Goal: Transaction & Acquisition: Purchase product/service

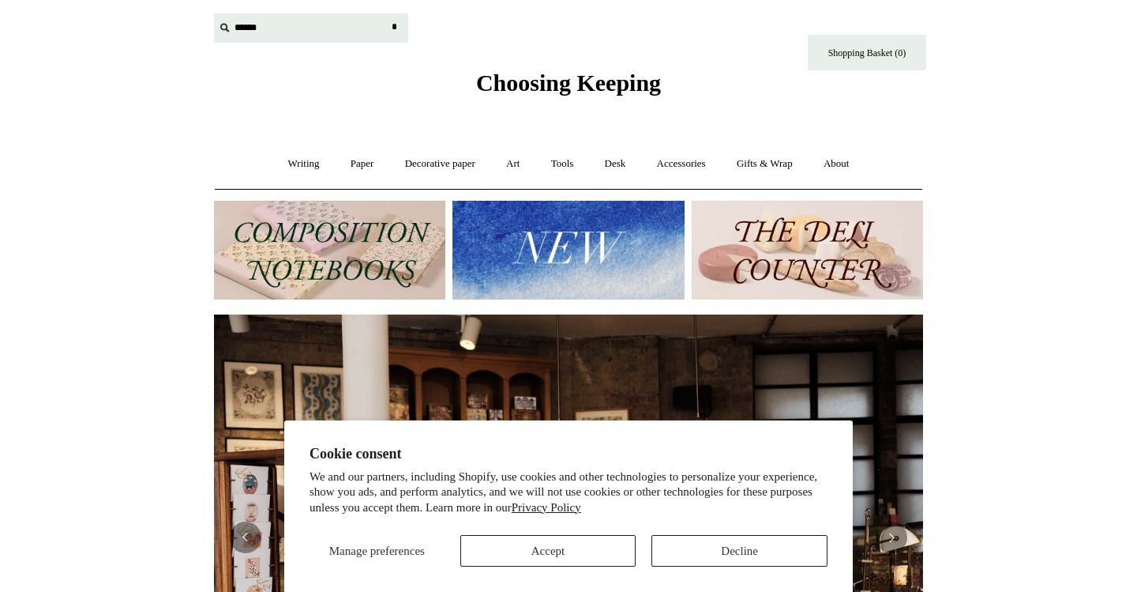
click at [243, 28] on input "text" at bounding box center [311, 27] width 194 height 29
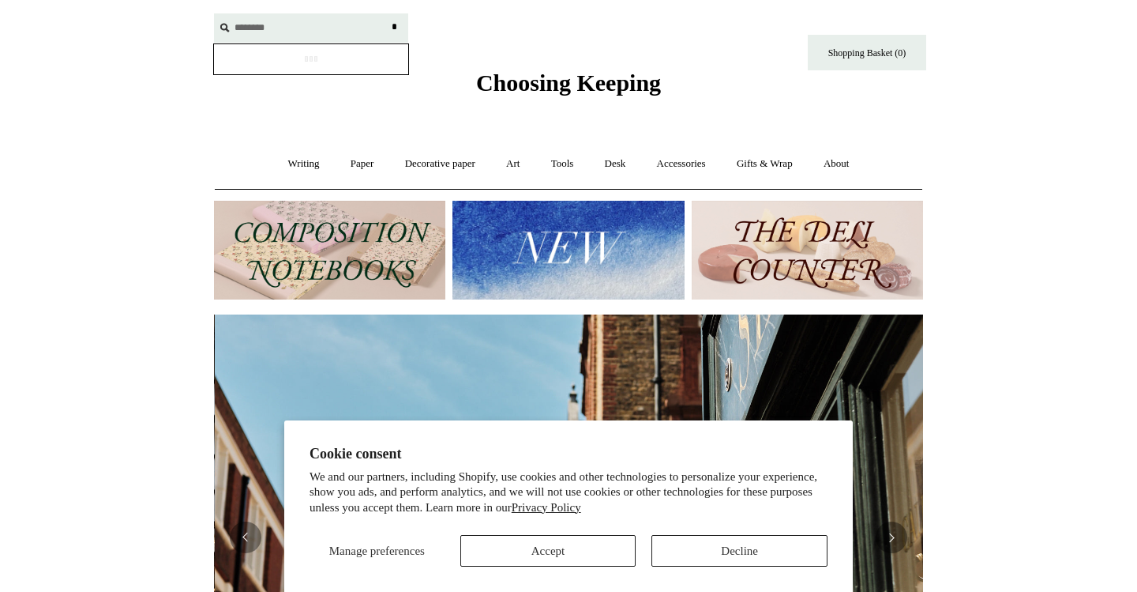
scroll to position [0, 709]
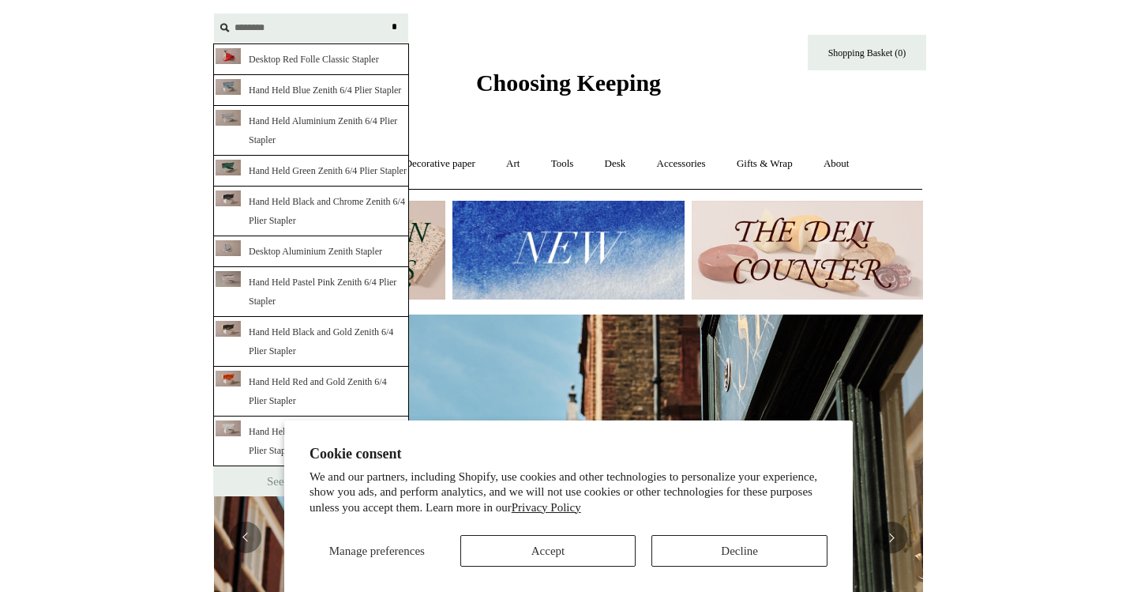
type input "*******"
click at [394, 27] on input "*" at bounding box center [394, 27] width 16 height 28
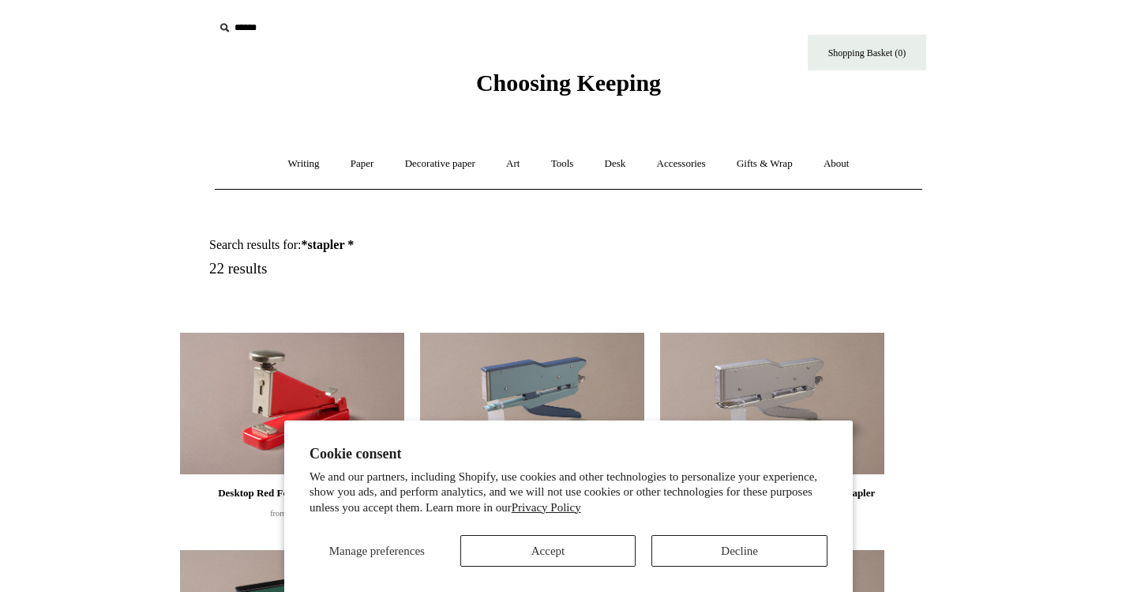
click at [581, 554] on button "Accept" at bounding box center [548, 551] width 176 height 32
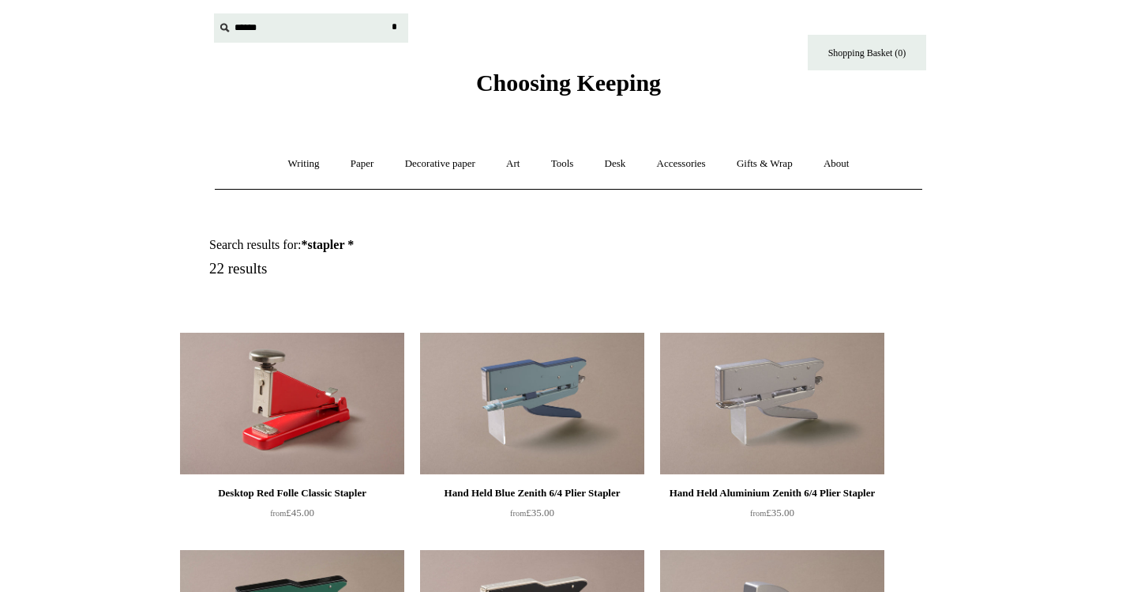
click at [267, 20] on input "text" at bounding box center [311, 27] width 194 height 29
type input "****"
click at [394, 27] on input "*" at bounding box center [394, 27] width 16 height 28
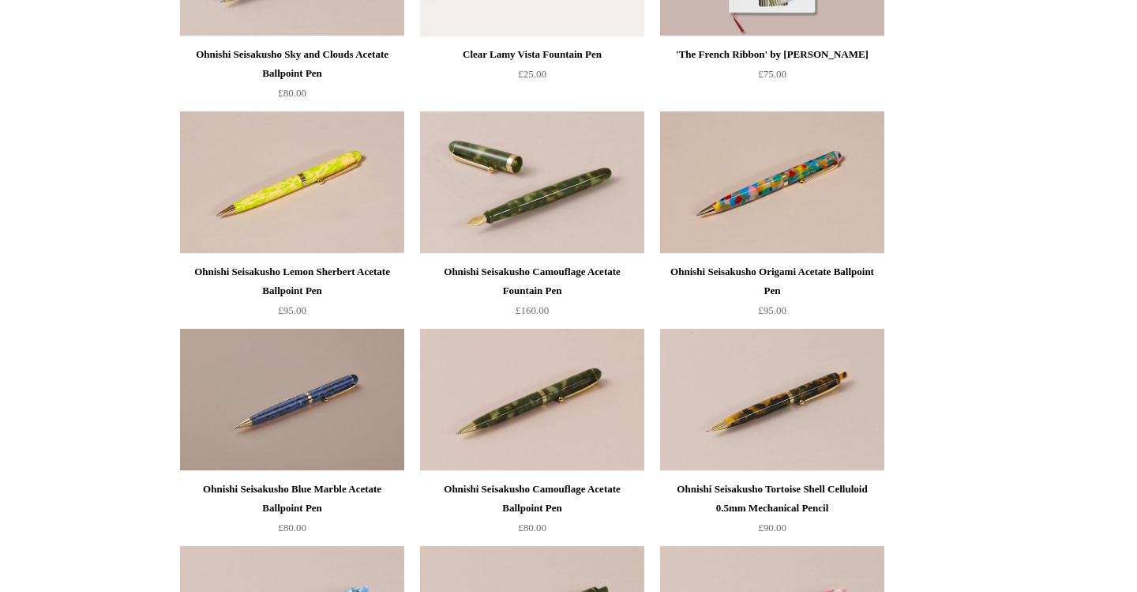
scroll to position [1967, 0]
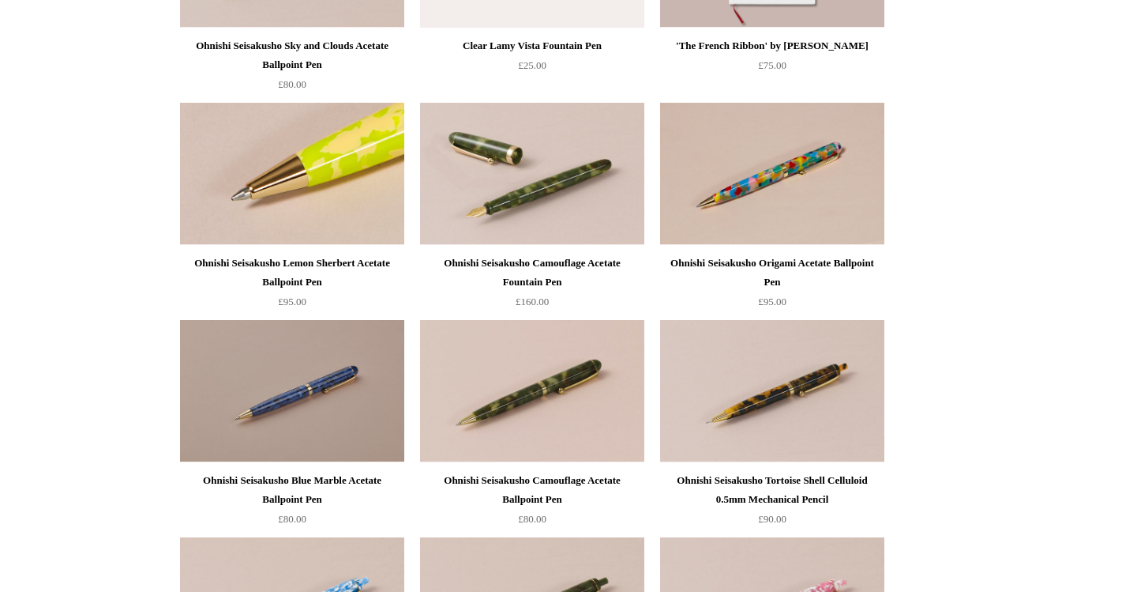
click at [350, 183] on img at bounding box center [292, 174] width 224 height 142
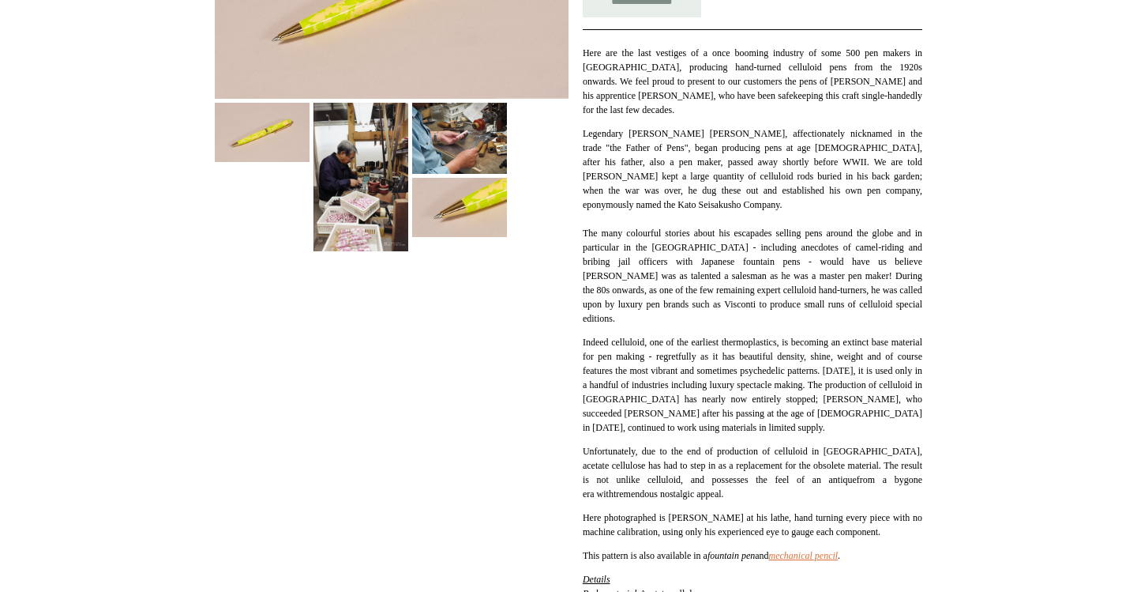
scroll to position [362, 0]
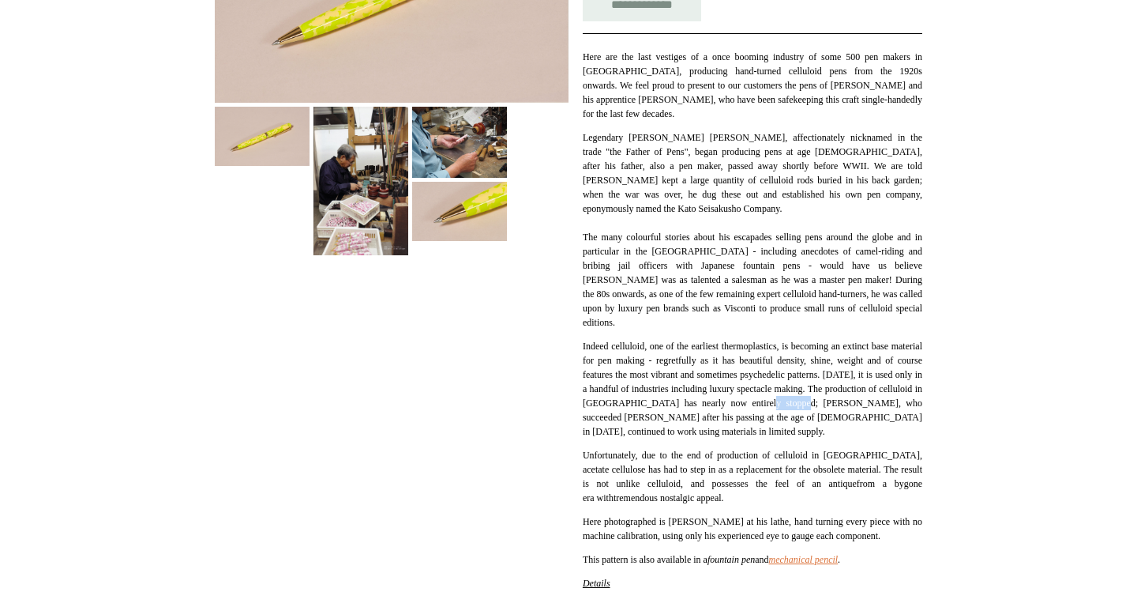
drag, startPoint x: 596, startPoint y: 413, endPoint x: 632, endPoint y: 415, distance: 35.6
click at [632, 415] on p "Indeed celluloid, one of the earliest thermoplastics, is becoming an extinct ba…" at bounding box center [753, 389] width 340 height 100
copy p "Ohnishi"
